Goal: Obtain resource: Obtain resource

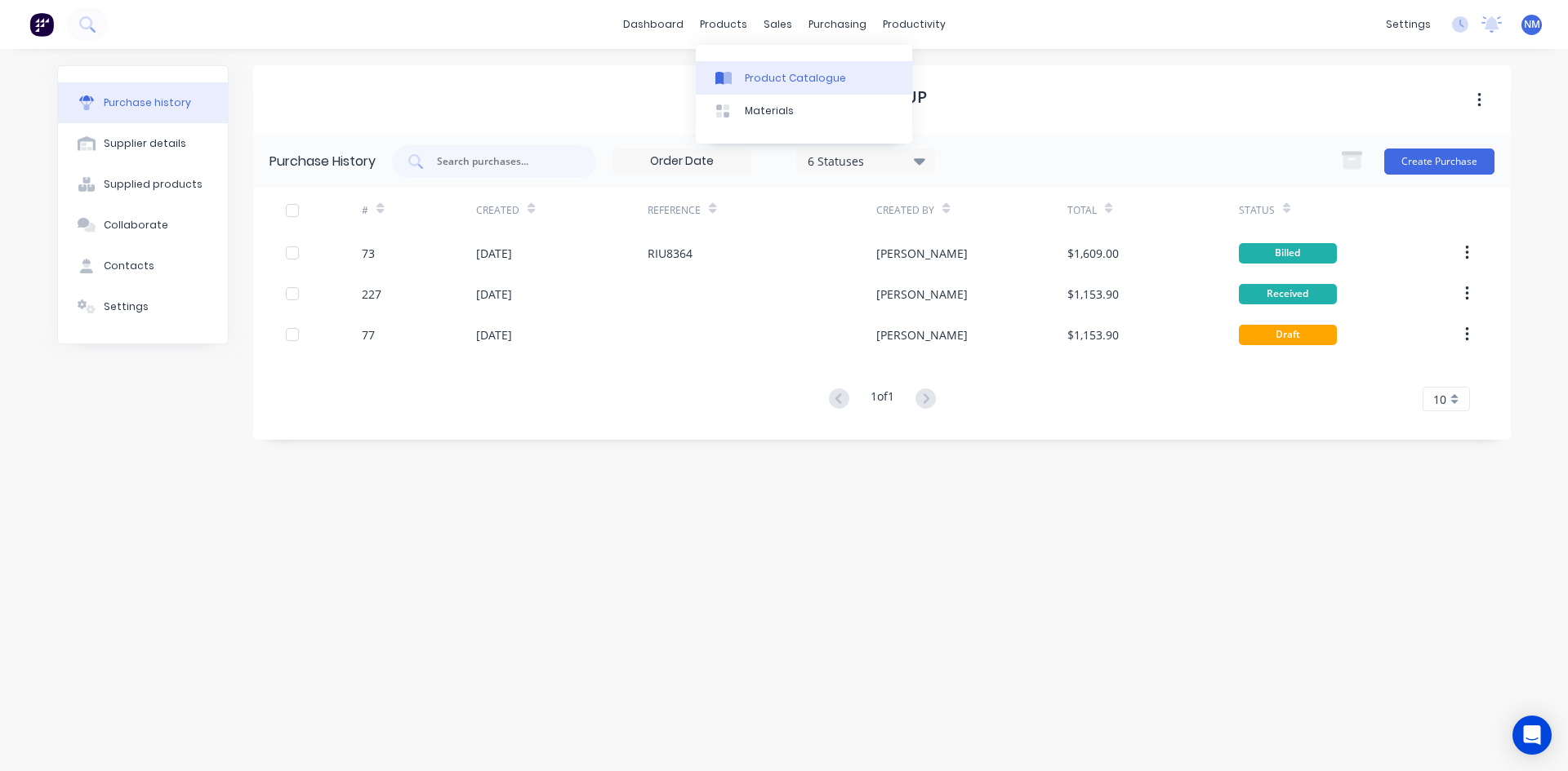
drag, startPoint x: 0, startPoint y: 0, endPoint x: 752, endPoint y: 77, distance: 755.9
click at [752, 77] on div "Product Catalogue" at bounding box center [795, 78] width 101 height 14
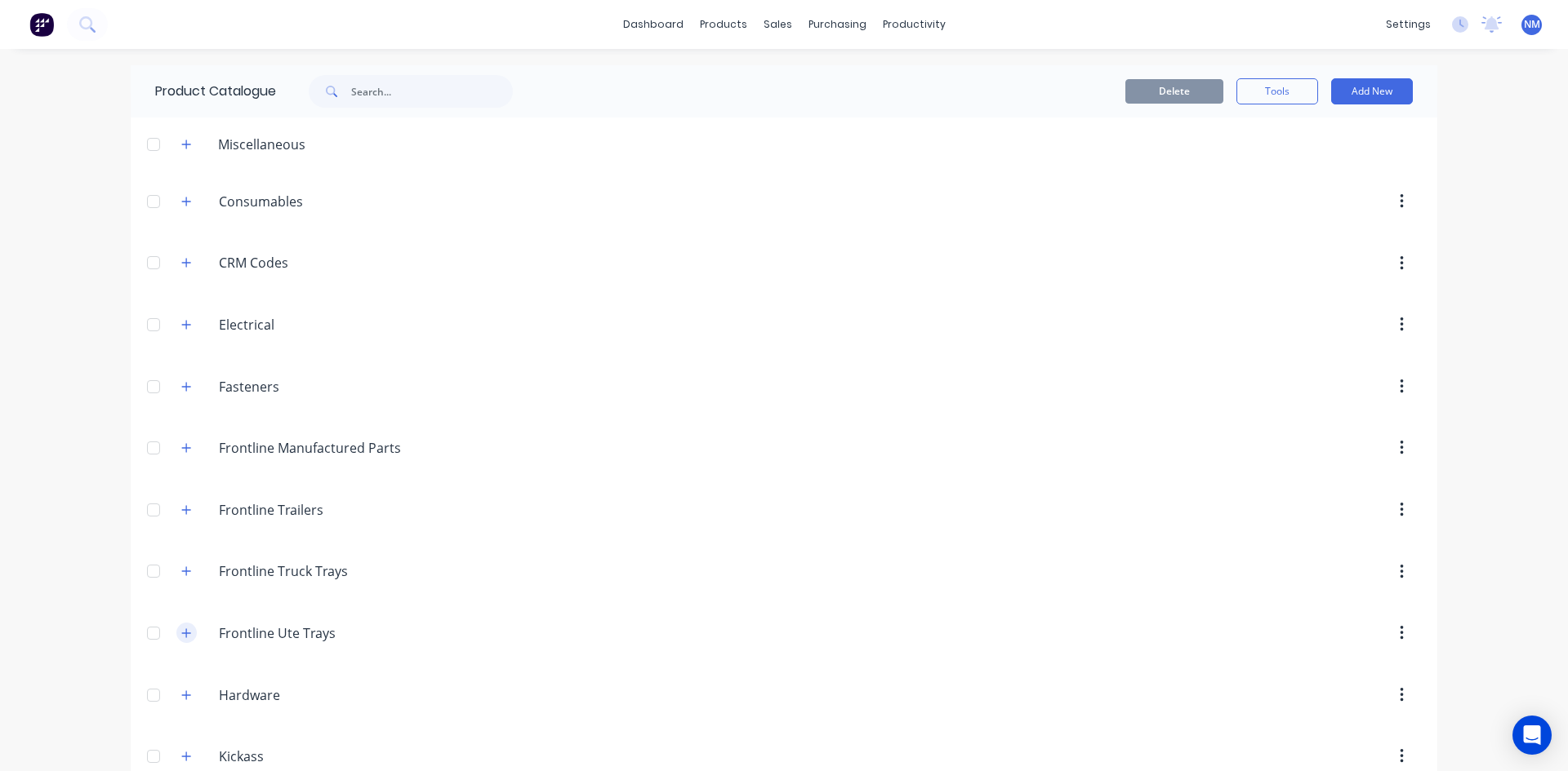
click at [181, 633] on icon "button" at bounding box center [186, 633] width 10 height 12
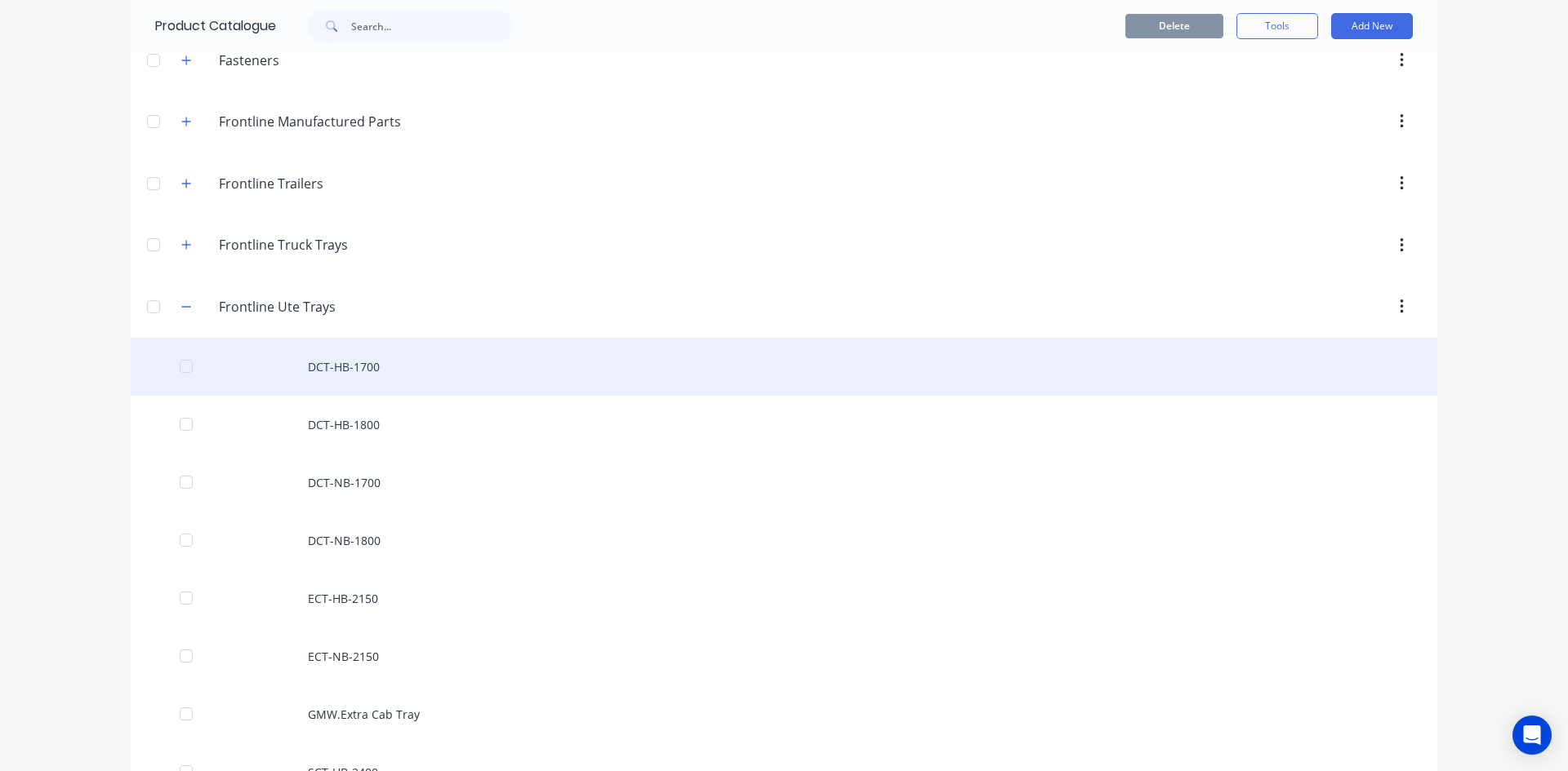
click at [345, 374] on div "DCT-HB-1700" at bounding box center [783, 367] width 1307 height 58
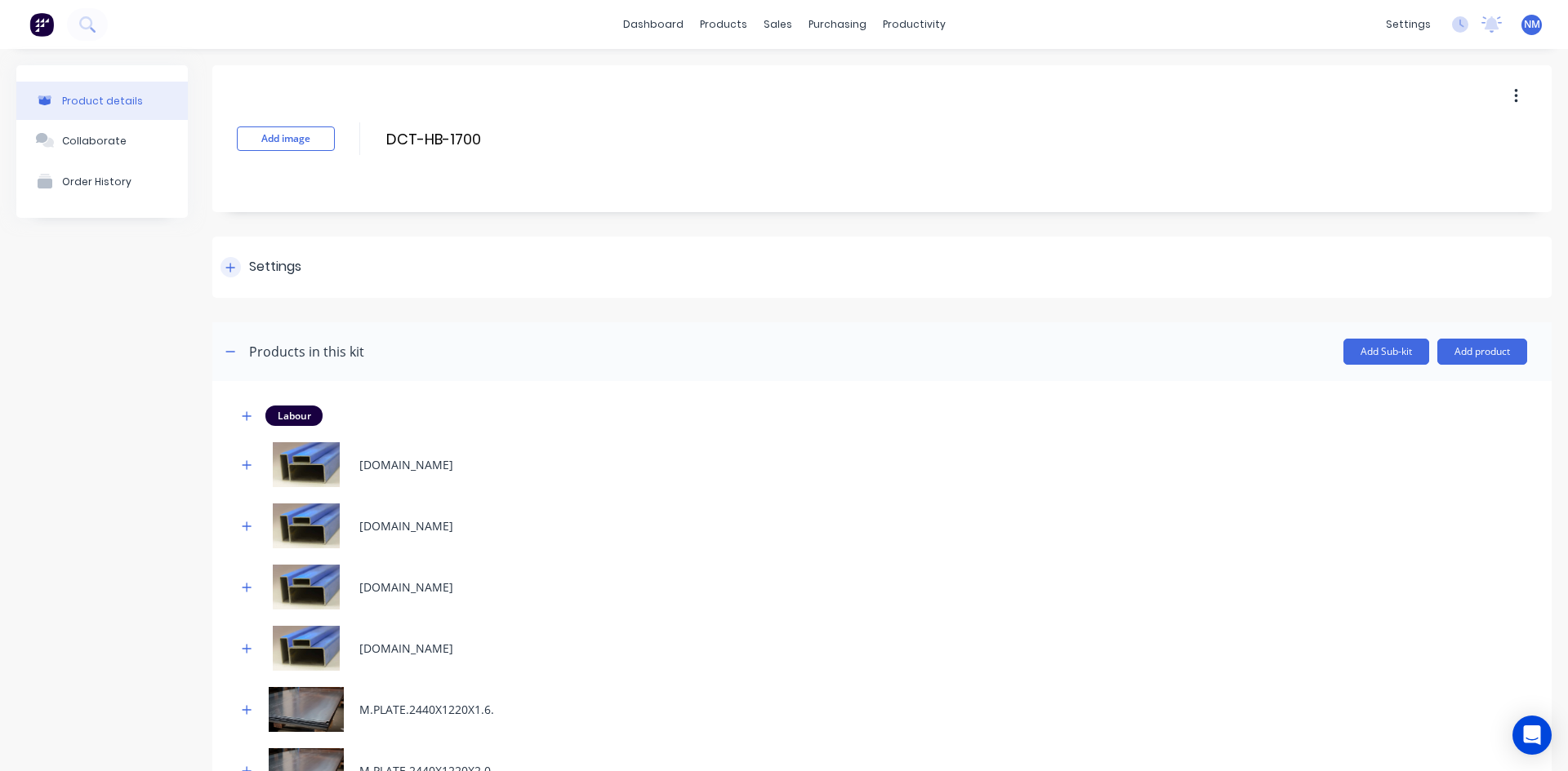
click at [227, 259] on div at bounding box center [230, 267] width 20 height 20
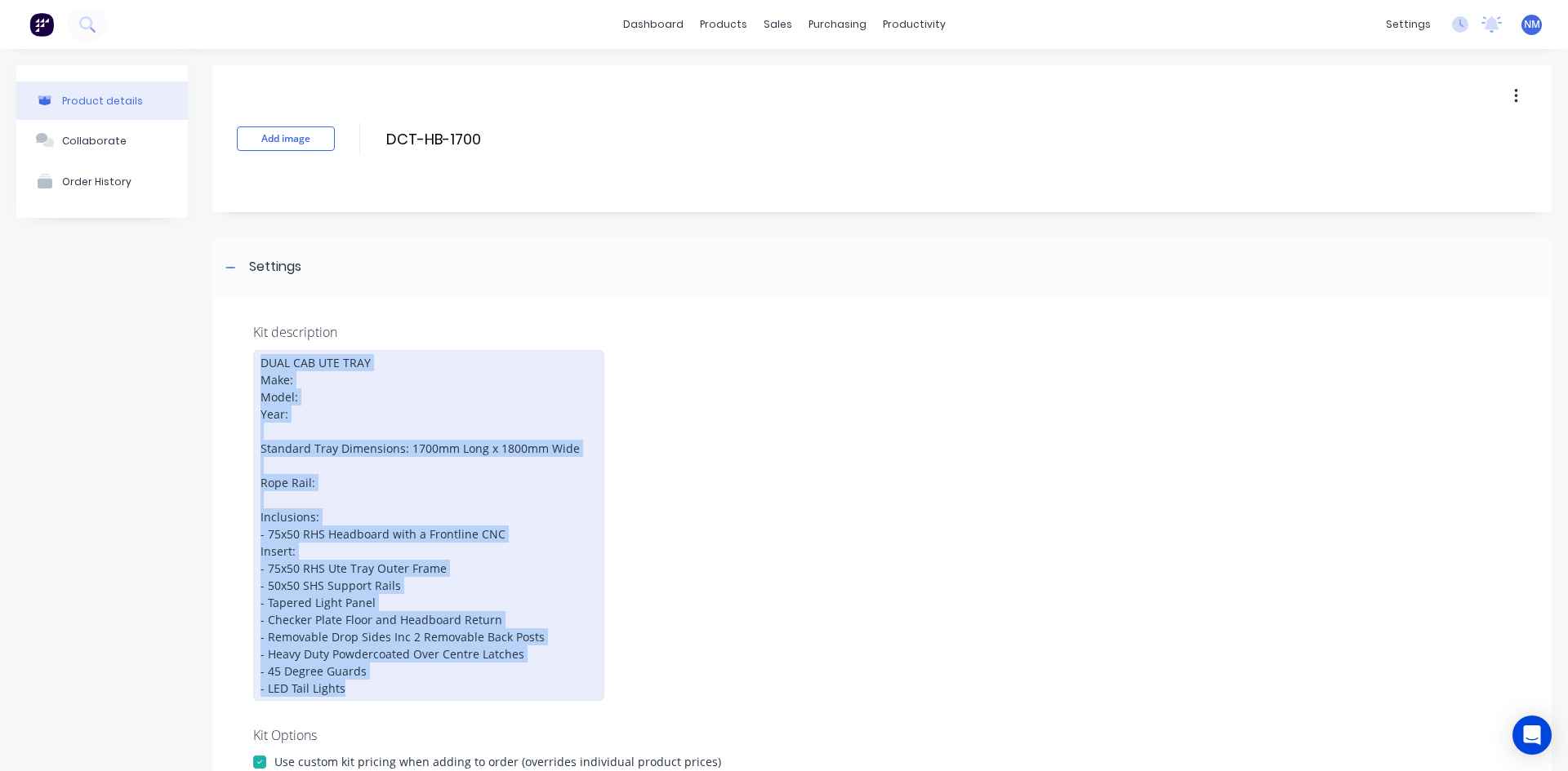
drag, startPoint x: 258, startPoint y: 362, endPoint x: 620, endPoint y: 724, distance: 511.9
click at [620, 724] on div "Kit description DUAL CAB UTE TRAY Make: Model: Year: Standard Tray Dimensions: …" at bounding box center [881, 679] width 1339 height 763
copy div "DUAL CAB UTE TRAY Make: Model: Year: Standard Tray Dimensions: 1700mm Long x 18…"
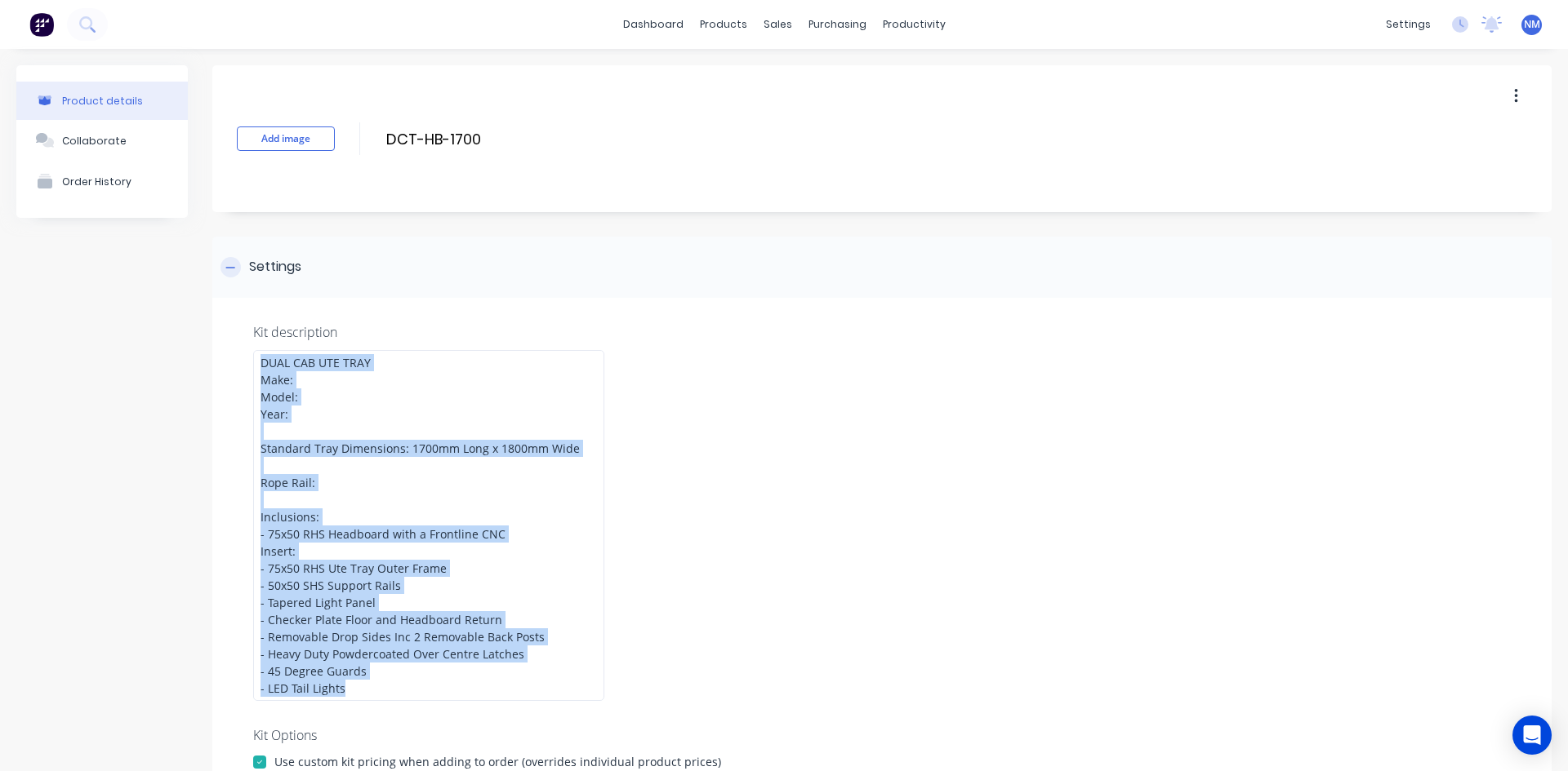
click at [232, 275] on div at bounding box center [230, 267] width 20 height 20
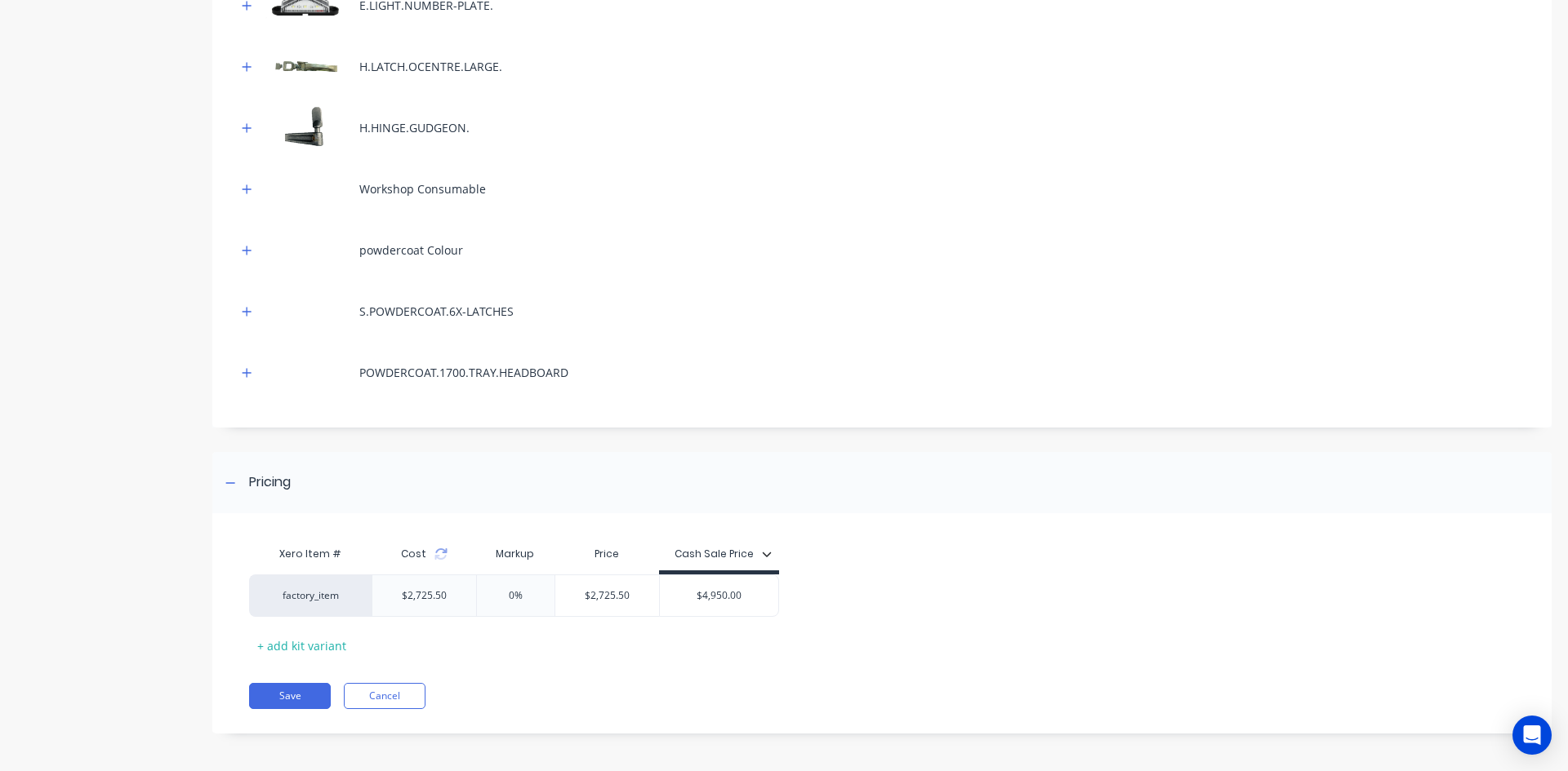
scroll to position [1075, 0]
